Goal: Task Accomplishment & Management: Manage account settings

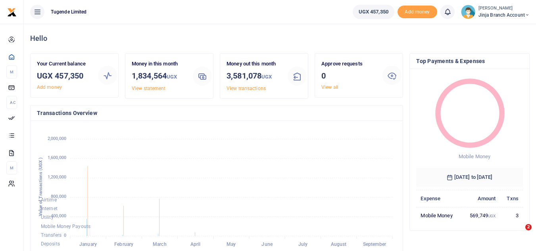
scroll to position [6, 6]
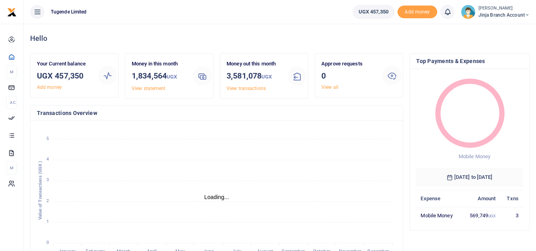
scroll to position [106, 101]
click at [517, 15] on span "Jinja branch account" at bounding box center [504, 15] width 51 height 7
click at [495, 24] on link "Switch accounts" at bounding box center [498, 28] width 63 height 11
click at [332, 85] on link "View all" at bounding box center [329, 88] width 17 height 6
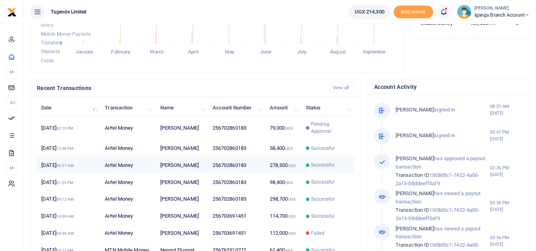
scroll to position [198, 0]
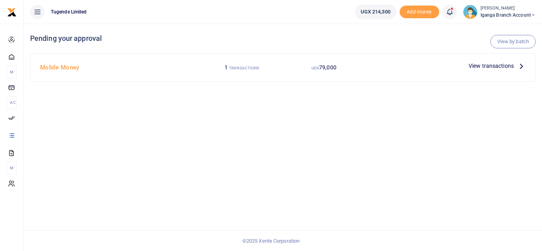
click at [515, 67] on p "View transactions" at bounding box center [497, 66] width 57 height 9
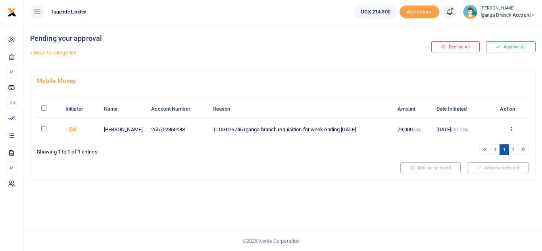
click at [510, 129] on icon at bounding box center [511, 129] width 5 height 6
click at [475, 142] on link "Approve" at bounding box center [482, 141] width 63 height 11
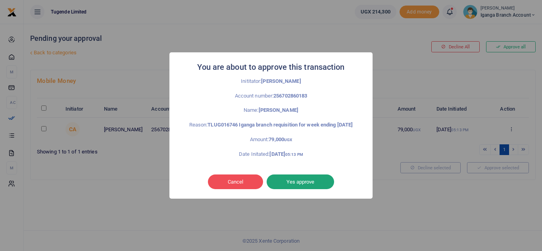
click at [309, 186] on button "Yes approve" at bounding box center [300, 182] width 67 height 15
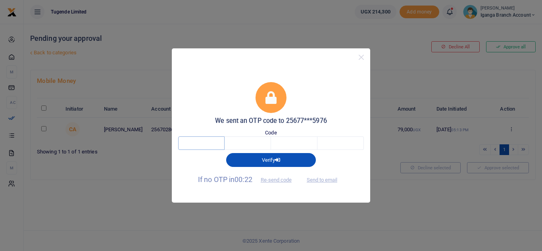
click at [205, 142] on input "text" at bounding box center [201, 142] width 46 height 13
click at [213, 140] on input "text" at bounding box center [201, 142] width 46 height 13
click at [285, 180] on button "Re-send code" at bounding box center [276, 179] width 44 height 13
click at [276, 179] on button "Re-send code" at bounding box center [276, 179] width 44 height 13
click at [273, 181] on button "Re-send code" at bounding box center [276, 179] width 44 height 13
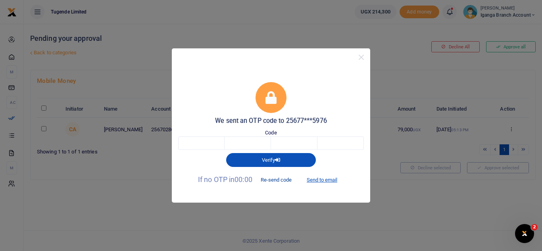
click at [286, 181] on button "Re-send code" at bounding box center [276, 179] width 44 height 13
click at [329, 179] on button "Send to email" at bounding box center [322, 179] width 44 height 13
paste input "1"
type input "1"
type input "7"
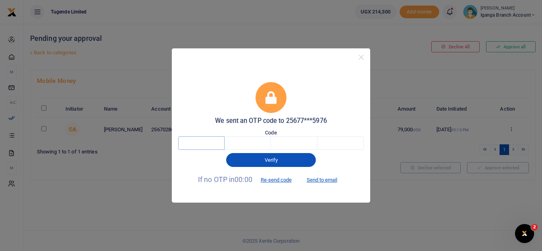
type input "9"
type input "1"
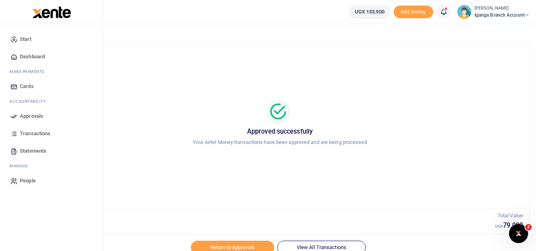
click at [33, 56] on span "Dashboard" at bounding box center [32, 57] width 25 height 8
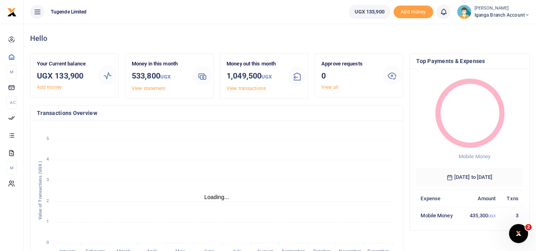
scroll to position [6, 6]
click at [527, 14] on icon at bounding box center [527, 15] width 5 height 6
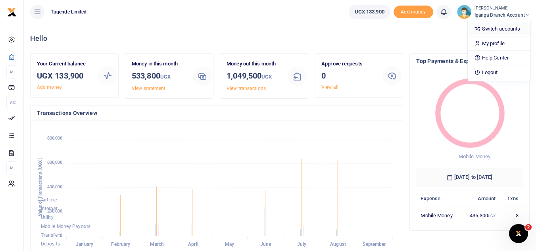
click at [496, 27] on link "Switch accounts" at bounding box center [499, 28] width 63 height 11
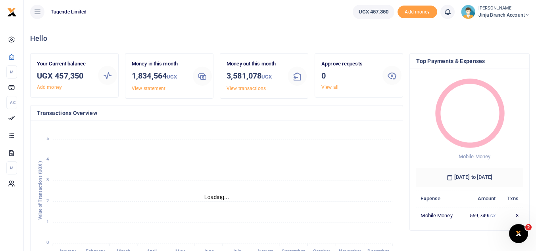
scroll to position [6, 6]
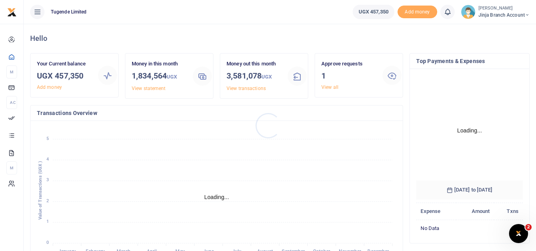
scroll to position [118, 101]
click at [328, 86] on link "View all" at bounding box center [329, 88] width 17 height 6
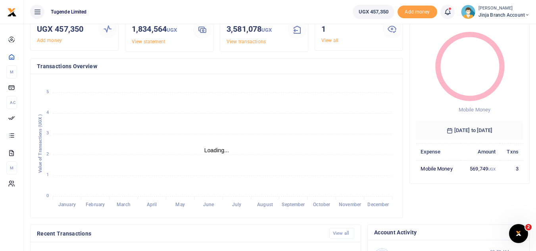
scroll to position [40, 0]
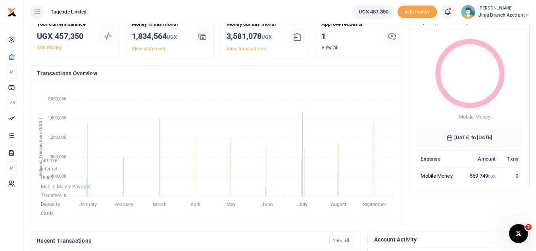
click at [325, 48] on link "View all" at bounding box center [329, 48] width 17 height 6
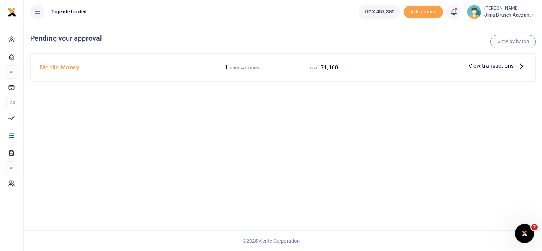
click at [518, 65] on icon at bounding box center [521, 66] width 9 height 9
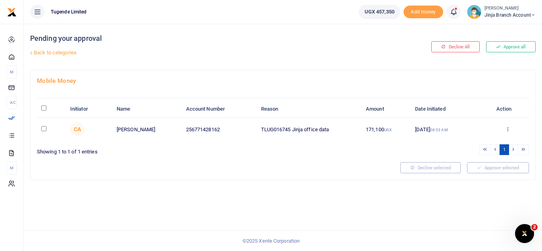
click at [507, 129] on icon at bounding box center [507, 129] width 5 height 6
click at [471, 144] on link "Approve" at bounding box center [478, 141] width 63 height 11
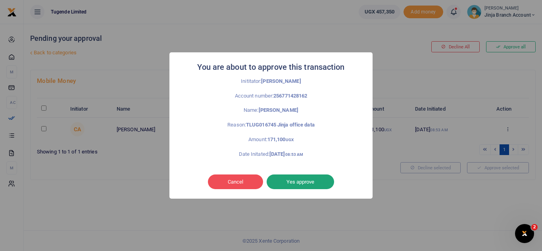
click at [298, 180] on button "Yes approve" at bounding box center [300, 182] width 67 height 15
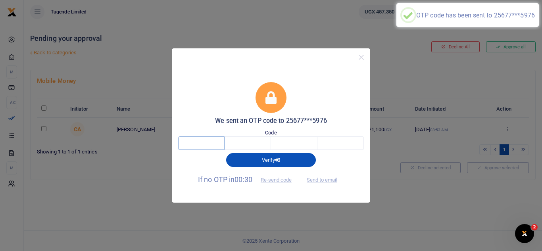
click at [208, 143] on input "text" at bounding box center [201, 142] width 46 height 13
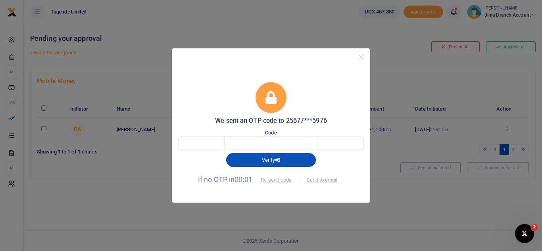
click at [324, 181] on span "Send to email" at bounding box center [322, 179] width 44 height 8
click at [258, 161] on button "Verify" at bounding box center [271, 159] width 90 height 13
click at [329, 179] on button "Send to email" at bounding box center [322, 179] width 44 height 13
paste input "6"
type input "6"
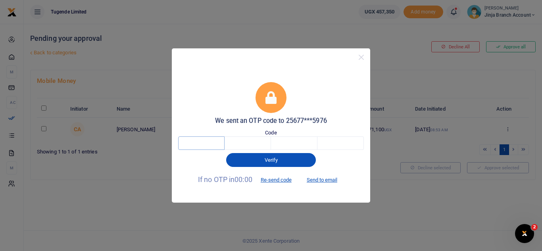
type input "8"
type input "7"
type input "1"
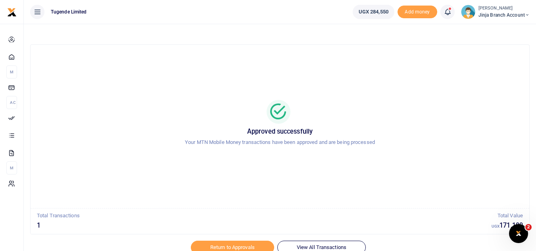
click at [504, 16] on span "Jinja branch account" at bounding box center [504, 15] width 51 height 7
click at [511, 28] on link "Switch accounts" at bounding box center [498, 28] width 63 height 11
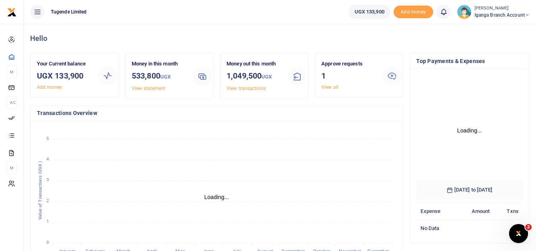
click at [334, 85] on div at bounding box center [268, 125] width 536 height 251
click at [329, 83] on div "Approve requests 1 View all" at bounding box center [348, 75] width 61 height 31
click at [331, 88] on link "View all" at bounding box center [329, 88] width 17 height 6
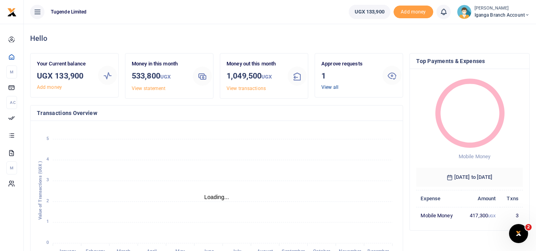
click at [323, 88] on link "View all" at bounding box center [329, 88] width 17 height 6
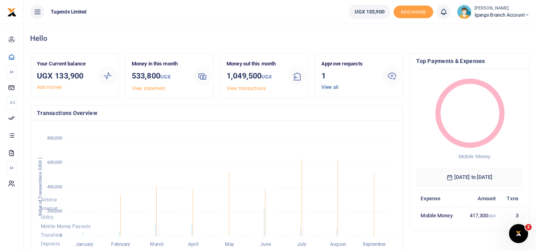
click at [327, 88] on link "View all" at bounding box center [329, 88] width 17 height 6
click at [329, 87] on link "View all" at bounding box center [329, 88] width 17 height 6
click at [328, 87] on link "View all" at bounding box center [329, 88] width 17 height 6
click at [330, 86] on link "View all" at bounding box center [329, 88] width 17 height 6
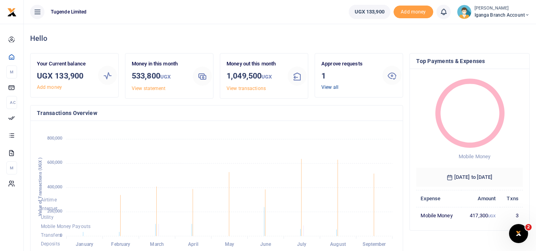
click at [330, 86] on link "View all" at bounding box center [329, 88] width 17 height 6
click at [333, 86] on link "View all" at bounding box center [329, 88] width 17 height 6
click at [329, 87] on link "View all" at bounding box center [329, 88] width 17 height 6
click at [325, 85] on link "View all" at bounding box center [329, 88] width 17 height 6
click at [330, 86] on link "View all" at bounding box center [329, 88] width 17 height 6
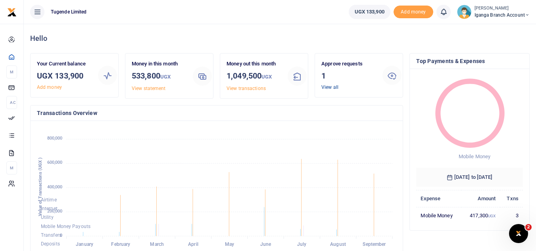
click at [328, 85] on link "View all" at bounding box center [329, 88] width 17 height 6
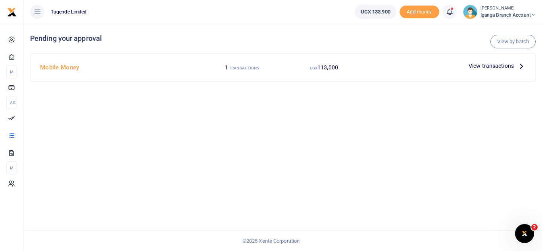
click at [516, 67] on p "View transactions" at bounding box center [497, 66] width 57 height 9
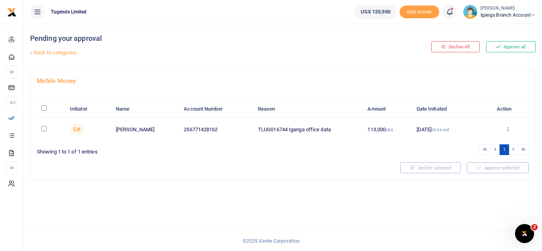
click at [508, 131] on icon at bounding box center [507, 129] width 5 height 6
click at [471, 138] on link "Approve" at bounding box center [479, 141] width 63 height 11
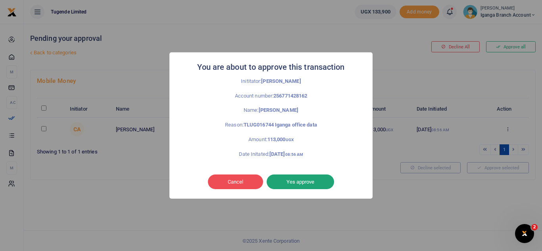
click at [300, 181] on button "Yes approve" at bounding box center [300, 182] width 67 height 15
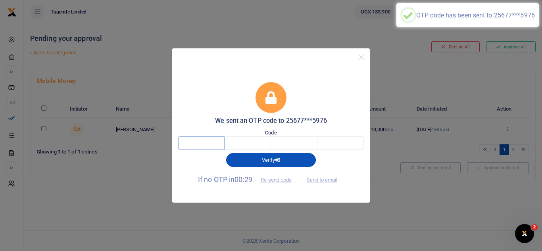
click at [212, 143] on input "text" at bounding box center [201, 142] width 46 height 13
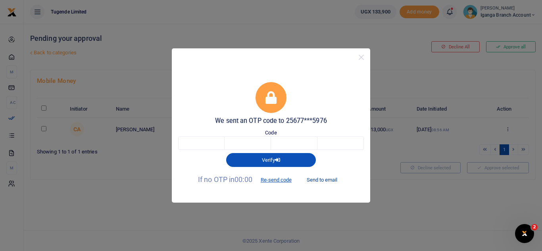
click at [334, 178] on button "Send to email" at bounding box center [322, 179] width 44 height 13
paste input "2"
type input "2"
type input "5"
type input "1"
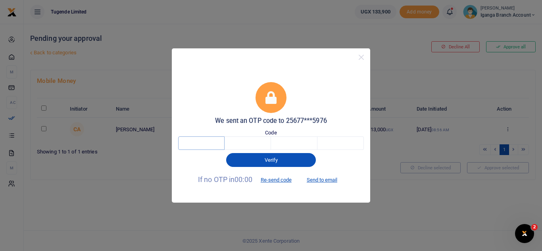
type input "8"
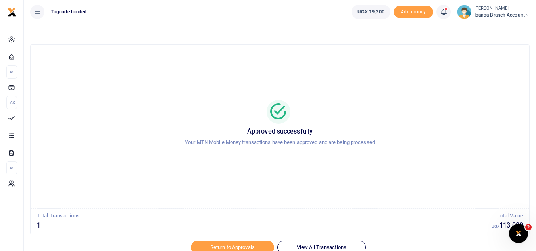
click at [500, 16] on span "Iganga Branch Account" at bounding box center [502, 15] width 55 height 7
click at [501, 29] on link "Switch accounts" at bounding box center [499, 28] width 63 height 11
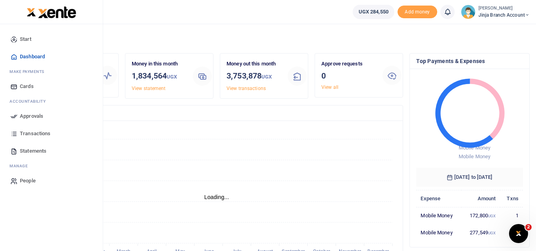
scroll to position [6, 6]
click at [36, 133] on span "Transactions" at bounding box center [35, 134] width 31 height 8
